Goal: Task Accomplishment & Management: Complete application form

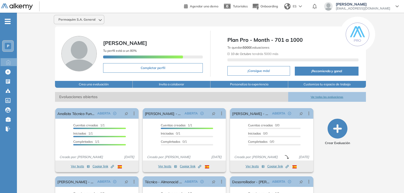
click at [7, 22] on span "-" at bounding box center [8, 21] width 6 height 4
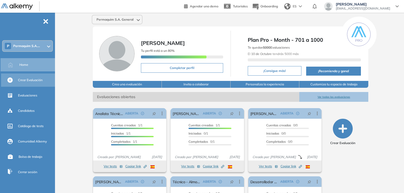
click at [31, 82] on span "Crear Evaluación" at bounding box center [30, 80] width 25 height 5
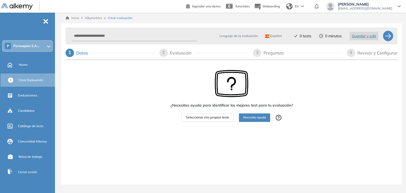
click at [253, 120] on span "Necesito ayuda" at bounding box center [254, 117] width 23 height 5
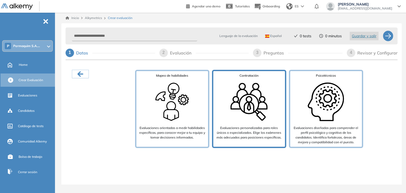
click at [241, 122] on img at bounding box center [249, 102] width 42 height 42
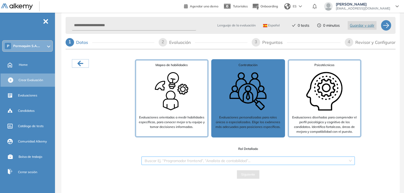
click at [232, 160] on input "search" at bounding box center [246, 161] width 203 height 8
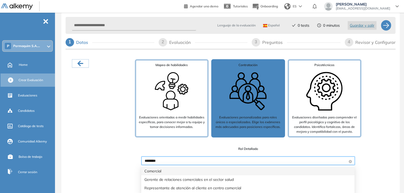
type input "*********"
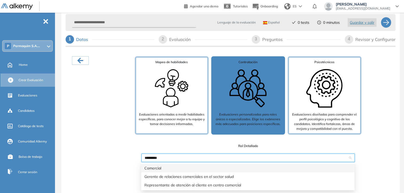
scroll to position [4, 0]
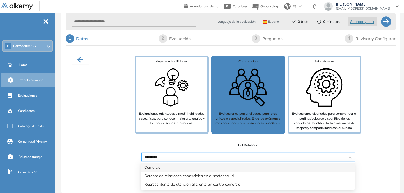
click at [161, 169] on div "Comercial" at bounding box center [247, 167] width 207 height 6
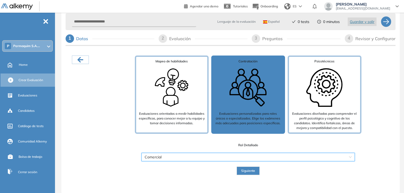
click at [253, 171] on span "Siguiente" at bounding box center [248, 170] width 14 height 5
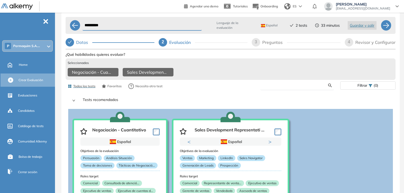
click at [297, 88] on input "text" at bounding box center [296, 85] width 64 height 5
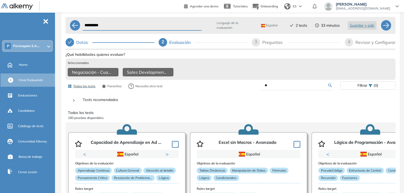
type input "*"
type input "****"
click at [330, 89] on div "Ver preguntas de muestra Demo Experiencia Starter Validado undefined minutos Pr…" at bounding box center [231, 145] width 330 height 188
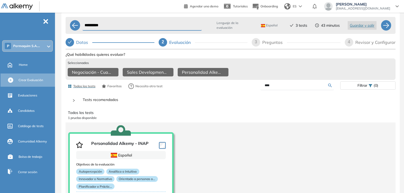
click at [255, 42] on span "3" at bounding box center [256, 42] width 2 height 4
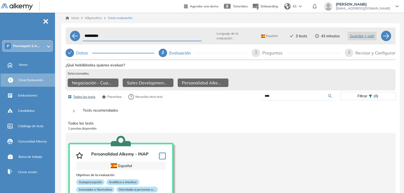
select select "*****"
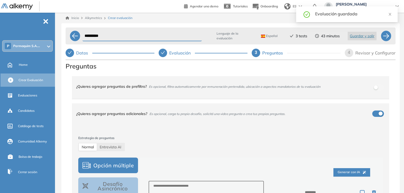
click at [379, 113] on div "button" at bounding box center [380, 113] width 4 height 4
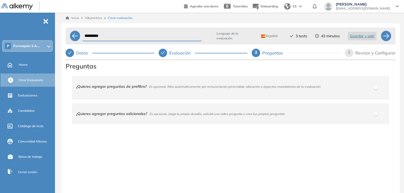
click at [349, 55] on div "4" at bounding box center [348, 53] width 8 height 8
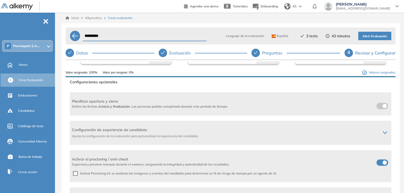
scroll to position [78, 0]
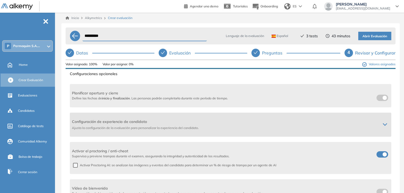
click at [383, 123] on icon at bounding box center [385, 124] width 4 height 4
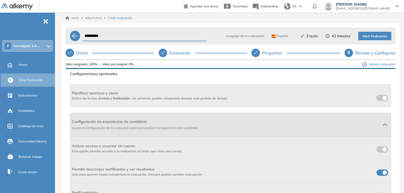
click at [383, 124] on icon at bounding box center [384, 125] width 3 height 2
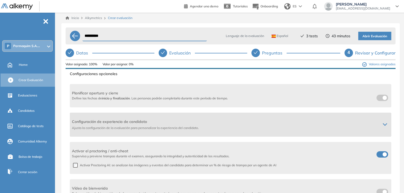
click at [383, 124] on icon at bounding box center [385, 124] width 4 height 4
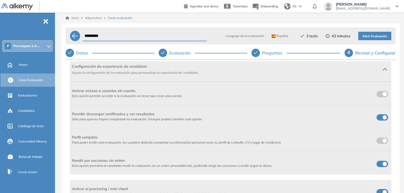
scroll to position [105, 0]
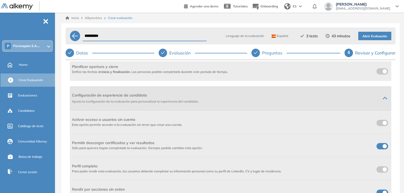
drag, startPoint x: 383, startPoint y: 99, endPoint x: 379, endPoint y: 100, distance: 3.7
click at [382, 100] on div "Configuración de experiencia de candidato Ajusta la configuración de la evaluac…" at bounding box center [230, 98] width 321 height 24
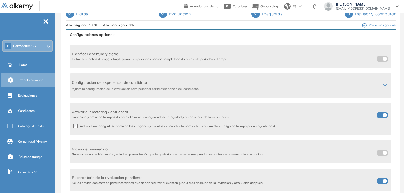
scroll to position [40, 0]
drag, startPoint x: 381, startPoint y: 113, endPoint x: 375, endPoint y: 114, distance: 5.9
click at [380, 114] on span at bounding box center [378, 113] width 4 height 4
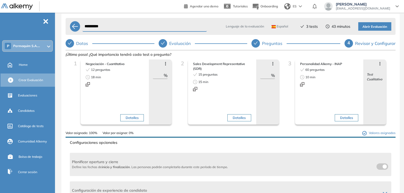
scroll to position [0, 0]
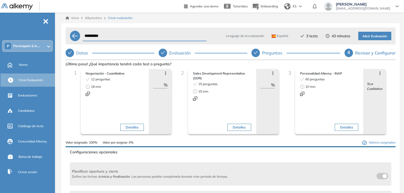
click at [376, 36] on span "Abrir Evaluación" at bounding box center [374, 36] width 25 height 5
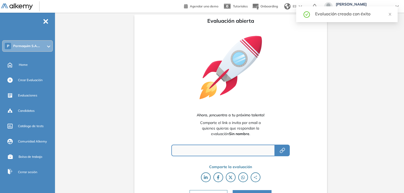
type input "**********"
click at [284, 150] on icon "button" at bounding box center [282, 150] width 6 height 6
